Goal: Task Accomplishment & Management: Manage account settings

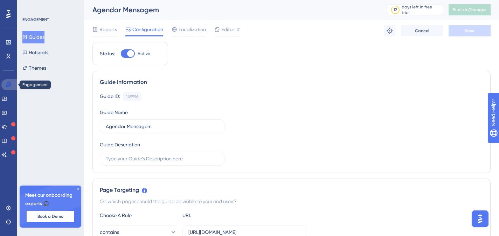
drag, startPoint x: 9, startPoint y: 82, endPoint x: 205, endPoint y: 60, distance: 197.6
click at [9, 82] on icon at bounding box center [9, 85] width 6 height 6
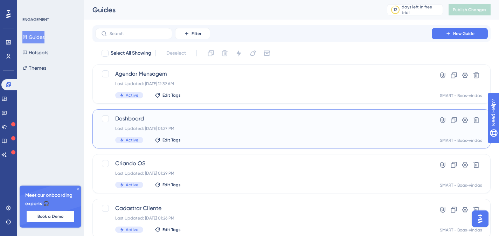
click at [192, 118] on span "Dashboard" at bounding box center [263, 118] width 296 height 8
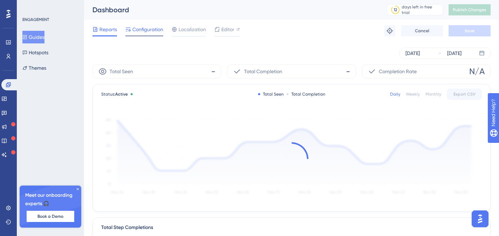
click at [144, 31] on span "Configuration" at bounding box center [147, 29] width 31 height 8
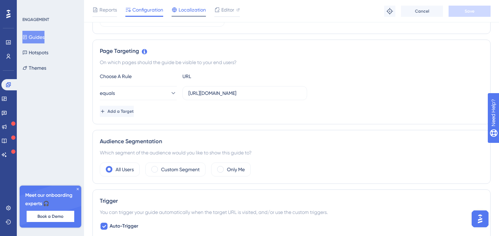
scroll to position [198, 0]
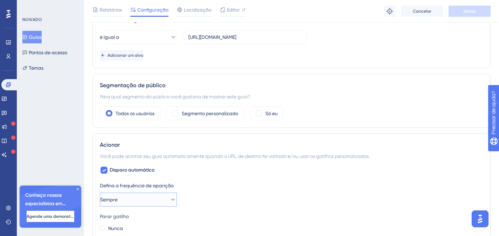
click at [139, 201] on button "Sempre" at bounding box center [138, 199] width 77 height 14
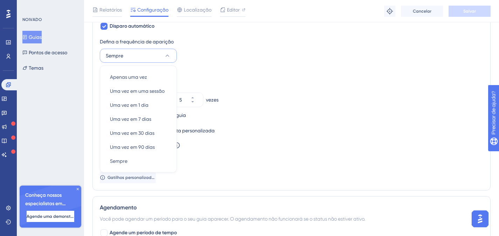
click at [280, 64] on div "Defina a frequência de aparição Sempre Apenas uma vez Apenas uma vez Uma vez em…" at bounding box center [291, 110] width 383 height 146
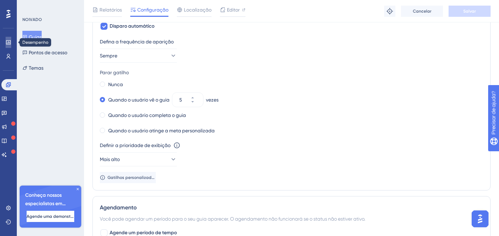
click at [11, 45] on link at bounding box center [9, 42] width 6 height 11
